Goal: Use online tool/utility: Utilize a website feature to perform a specific function

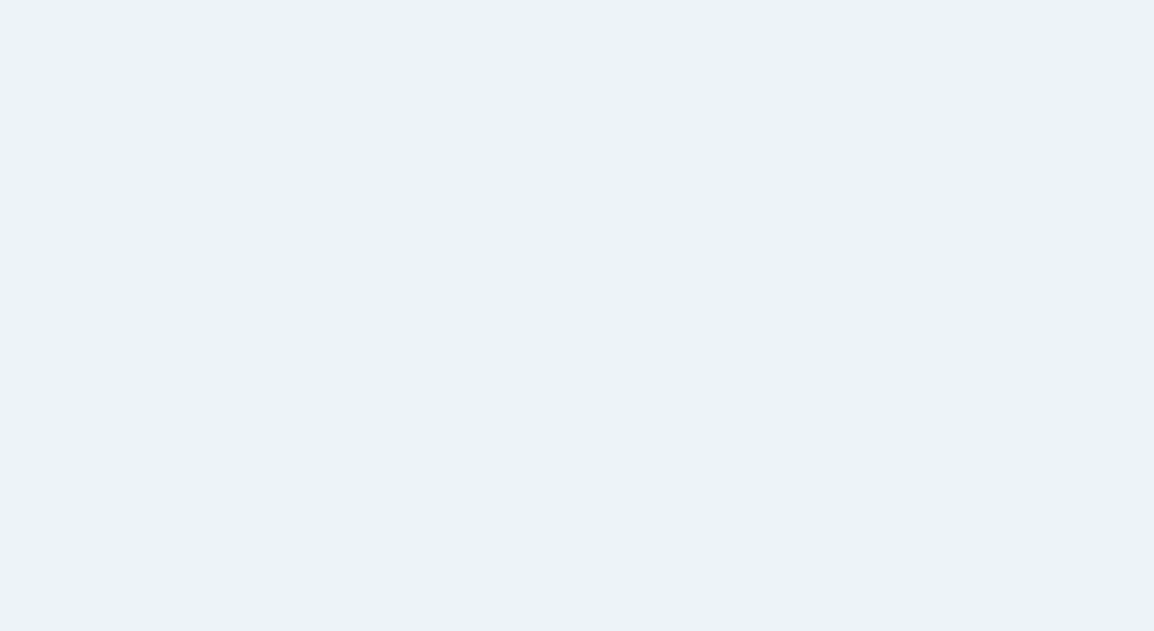
click at [237, 123] on div at bounding box center [577, 315] width 1154 height 631
click at [243, 115] on div at bounding box center [577, 315] width 1154 height 631
